Goal: Task Accomplishment & Management: Manage account settings

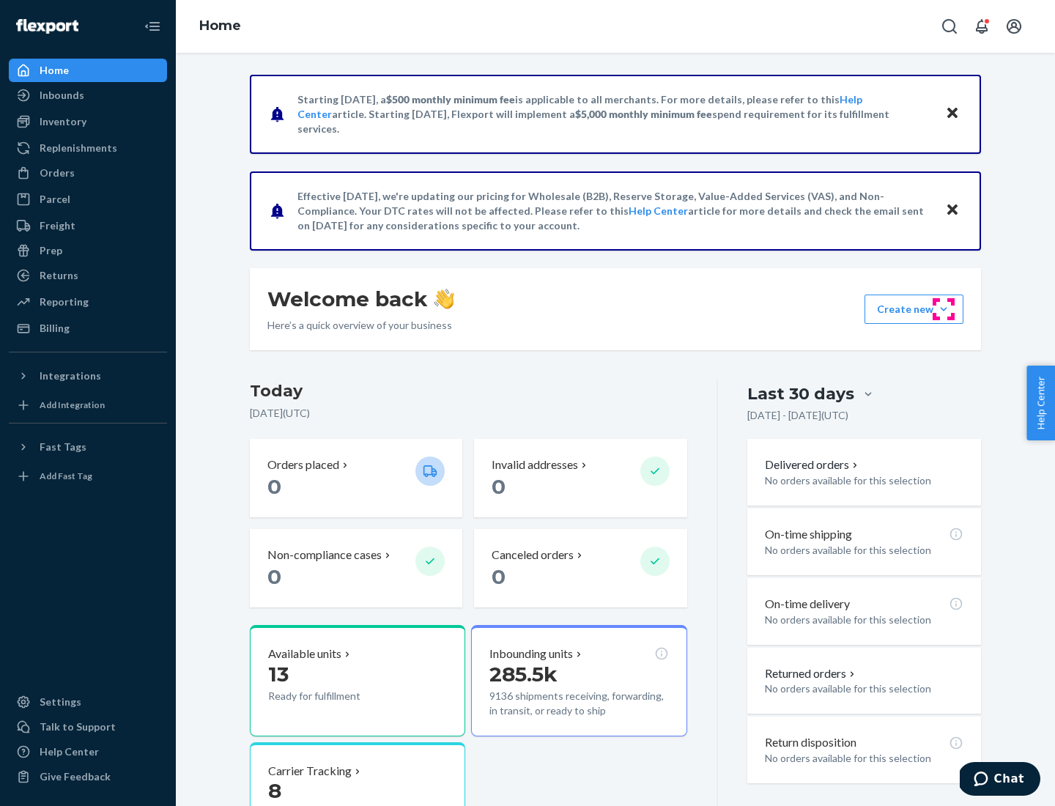
click at [943, 309] on button "Create new Create new inbound Create new order Create new product" at bounding box center [913, 308] width 99 height 29
click at [50, 251] on div "Prep" at bounding box center [51, 250] width 23 height 15
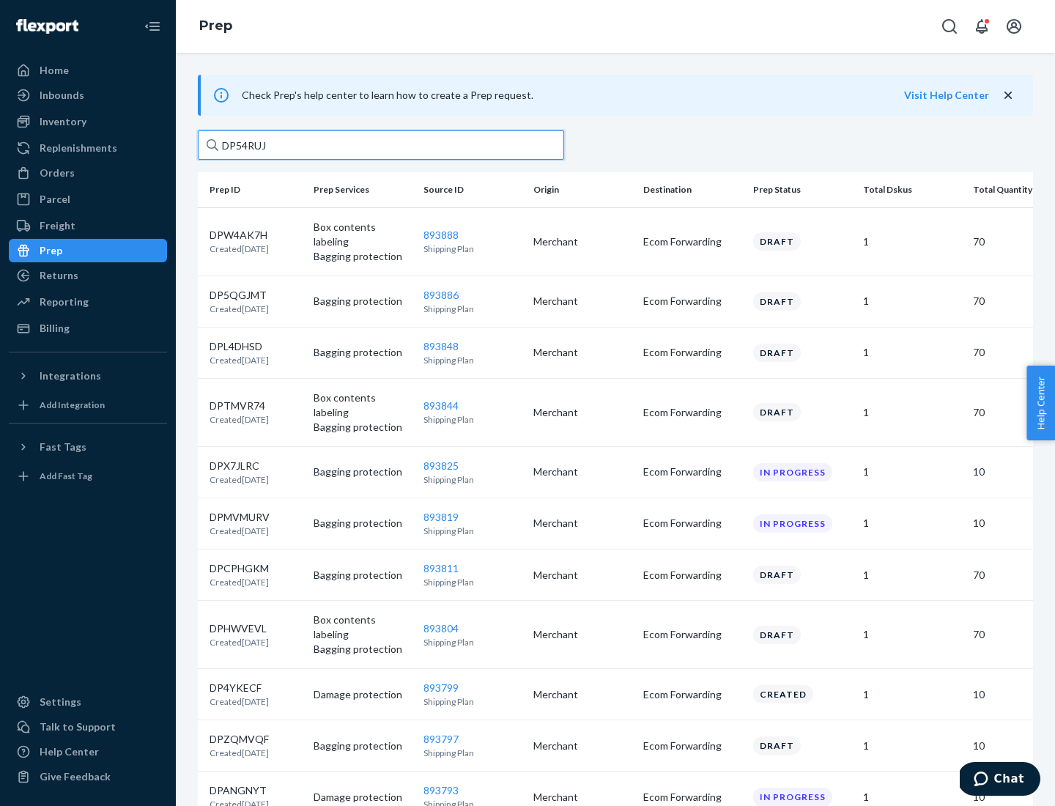
type input "DP54RUJL"
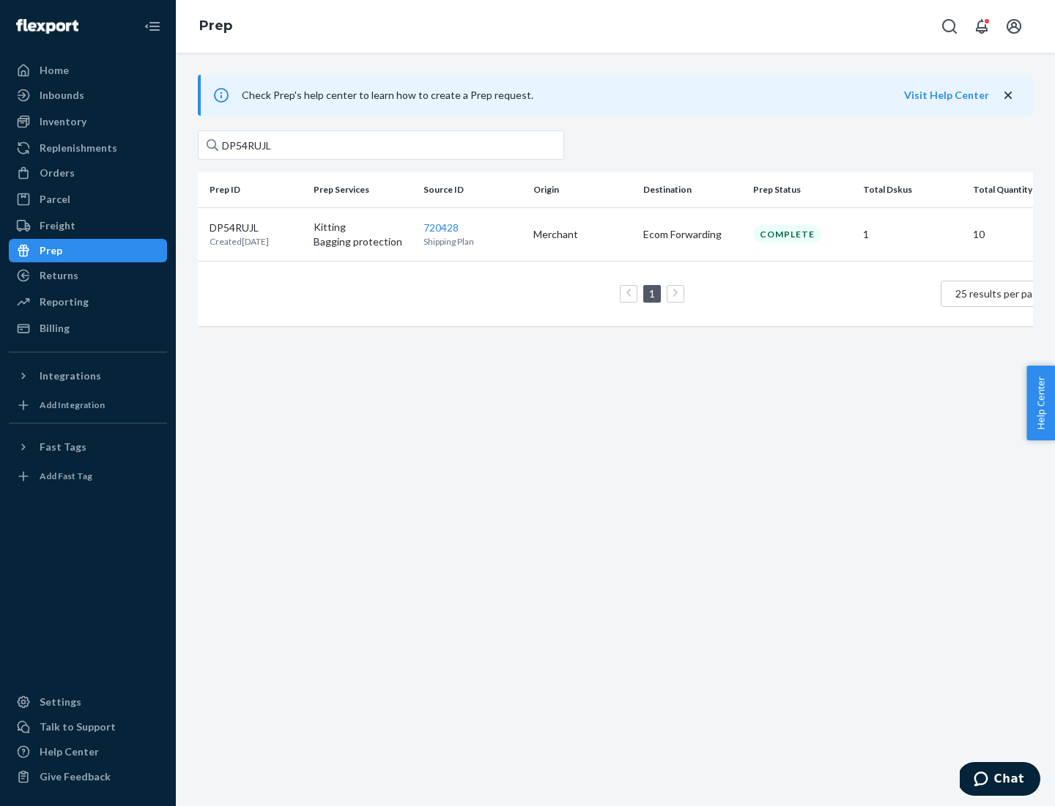
click at [256, 226] on p "DP54RUJL" at bounding box center [238, 227] width 59 height 15
